Goal: Task Accomplishment & Management: Use online tool/utility

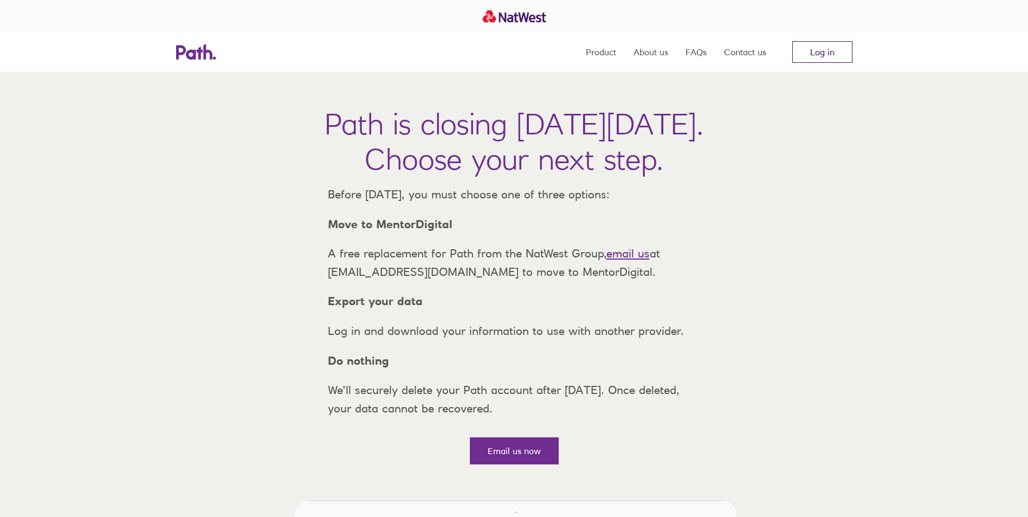
click at [833, 53] on link "Log in" at bounding box center [823, 52] width 60 height 22
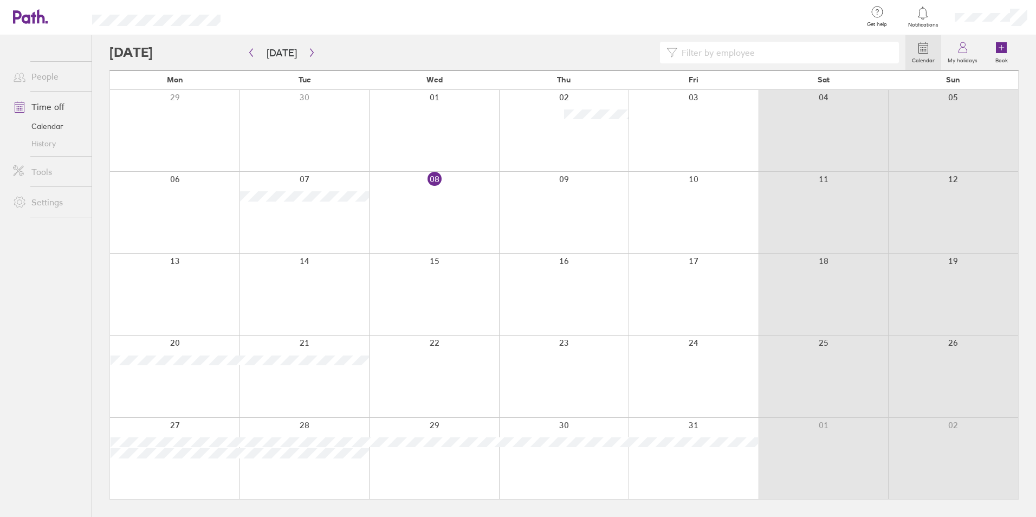
click at [703, 431] on div at bounding box center [694, 458] width 130 height 81
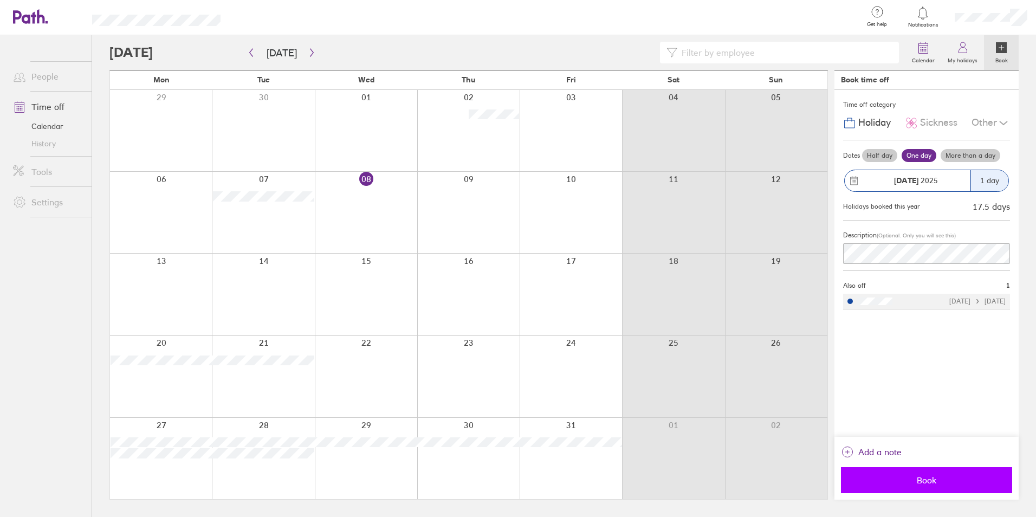
click at [961, 472] on button "Book" at bounding box center [926, 480] width 171 height 26
